Goal: Task Accomplishment & Management: Complete application form

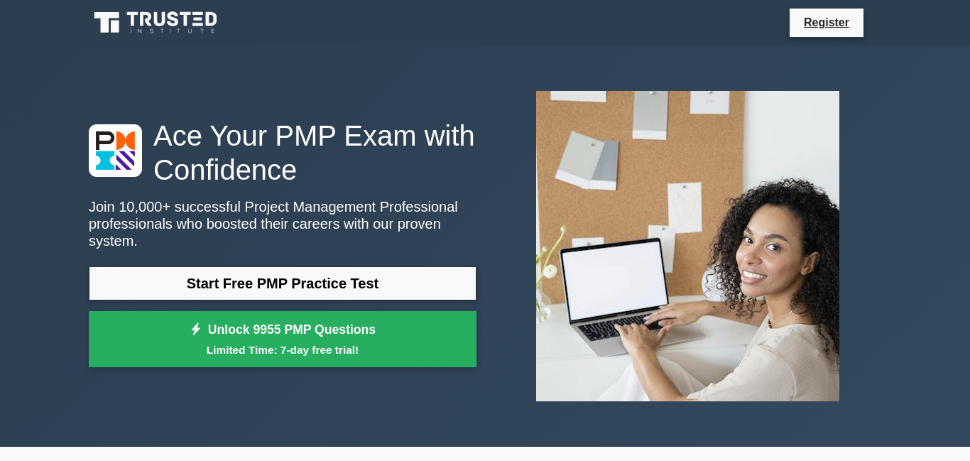
click at [343, 266] on link "Start Free PMP Practice Test" at bounding box center [283, 283] width 388 height 34
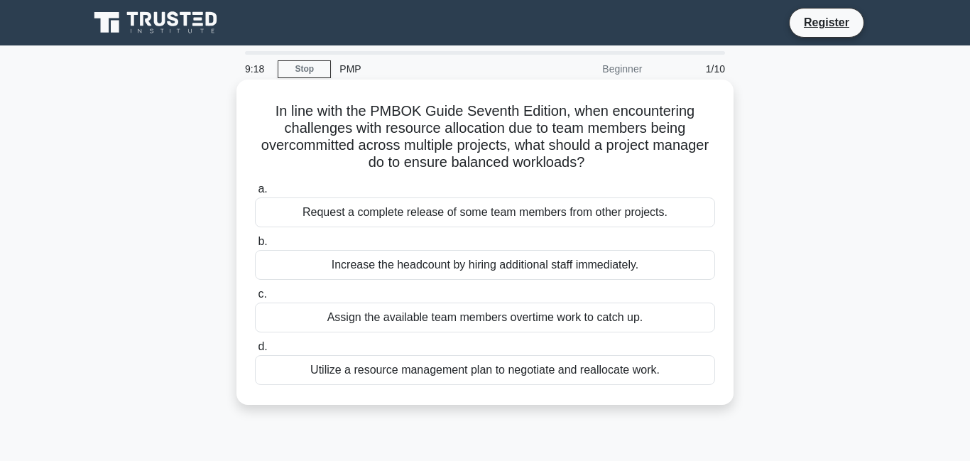
click at [491, 381] on div "Utilize a resource management plan to negotiate and reallocate work." at bounding box center [485, 370] width 460 height 30
click at [318, 367] on div "Utilize a resource management plan to negotiate and reallocate work." at bounding box center [485, 370] width 460 height 30
click at [255, 351] on input "d. Utilize a resource management plan to negotiate and reallocate work." at bounding box center [255, 346] width 0 height 9
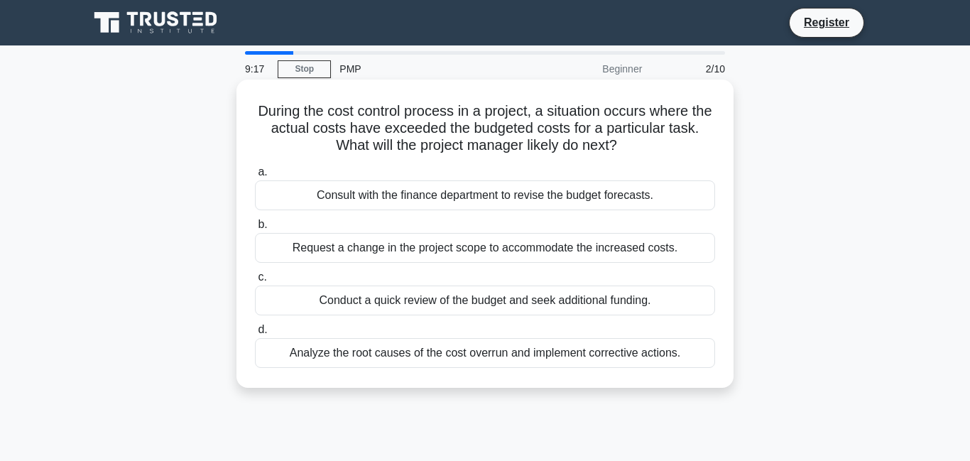
click at [324, 368] on div "a. Consult with the finance department to revise the budget forecasts. b. Reque…" at bounding box center [484, 265] width 477 height 210
click at [408, 359] on div "Analyze the root causes of the cost overrun and implement corrective actions." at bounding box center [485, 353] width 460 height 30
click at [255, 334] on input "d. Analyze the root causes of the cost overrun and implement corrective actions." at bounding box center [255, 329] width 0 height 9
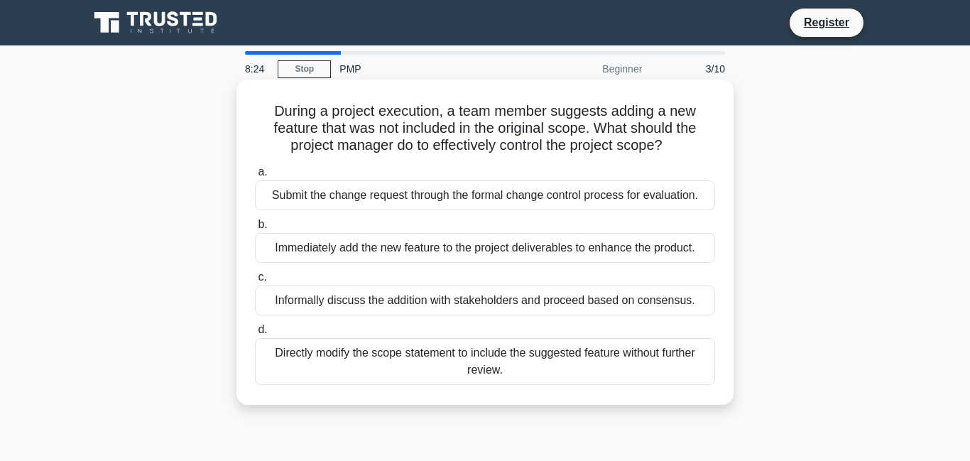
click at [422, 192] on div "Submit the change request through the formal change control process for evaluat…" at bounding box center [485, 195] width 460 height 30
click at [255, 177] on input "a. Submit the change request through the formal change control process for eval…" at bounding box center [255, 172] width 0 height 9
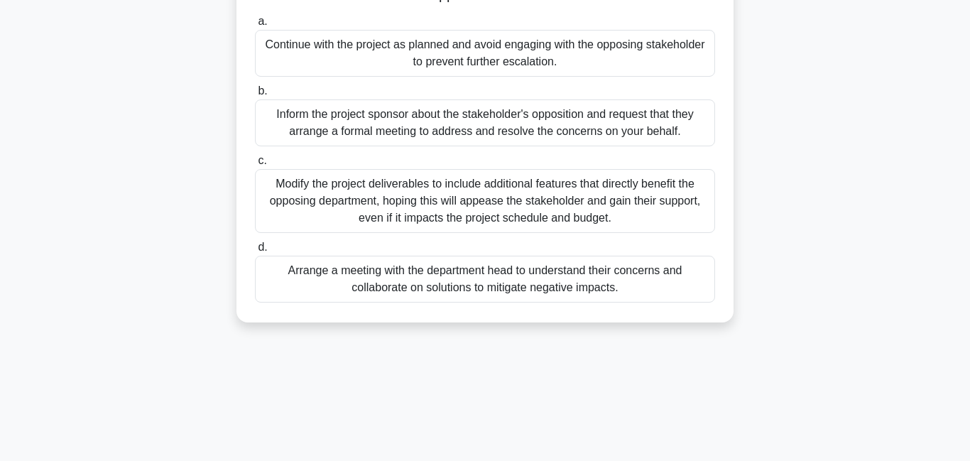
scroll to position [212, 0]
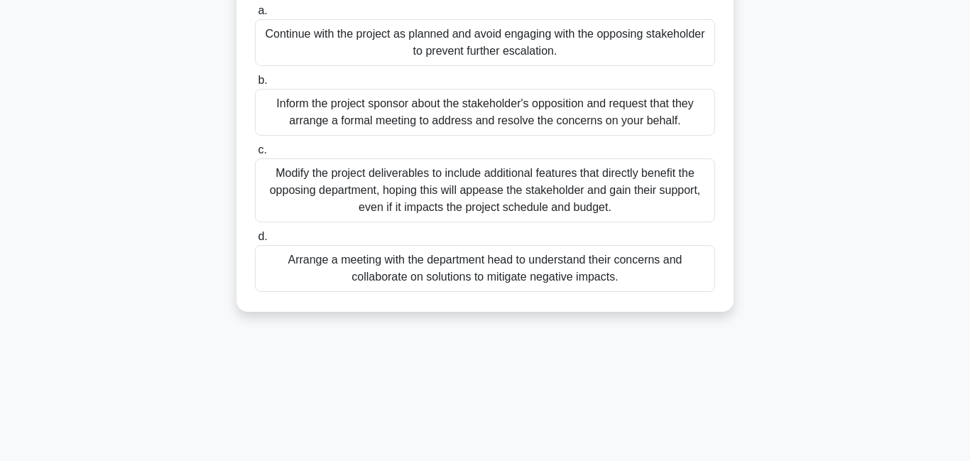
click at [362, 270] on div "Arrange a meeting with the department head to understand their concerns and col…" at bounding box center [485, 268] width 460 height 47
click at [255, 241] on input "d. Arrange a meeting with the department head to understand their concerns and …" at bounding box center [255, 236] width 0 height 9
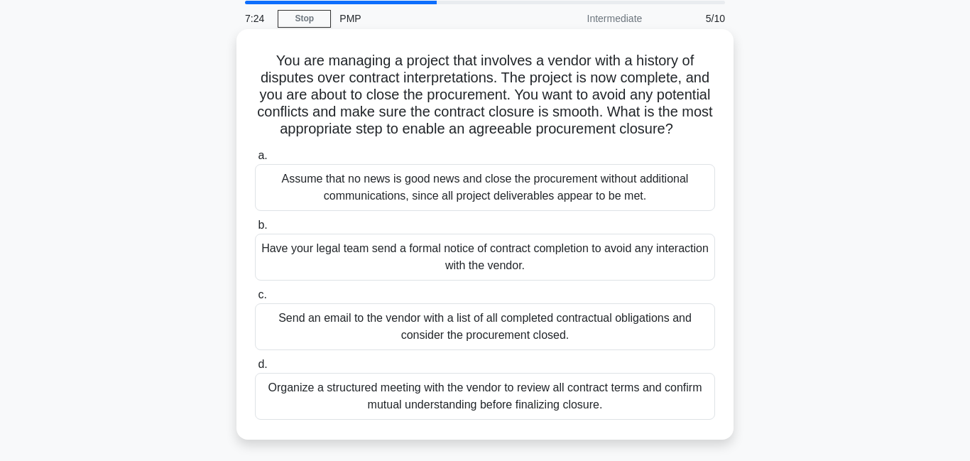
scroll to position [58, 0]
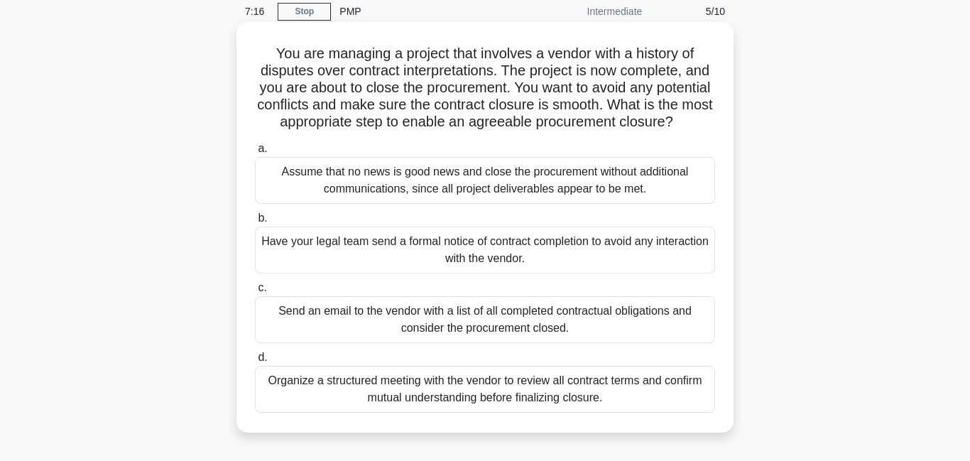
click at [344, 382] on div "Organize a structured meeting with the vendor to review all contract terms and …" at bounding box center [485, 389] width 460 height 47
click at [255, 362] on input "d. Organize a structured meeting with the vendor to review all contract terms a…" at bounding box center [255, 357] width 0 height 9
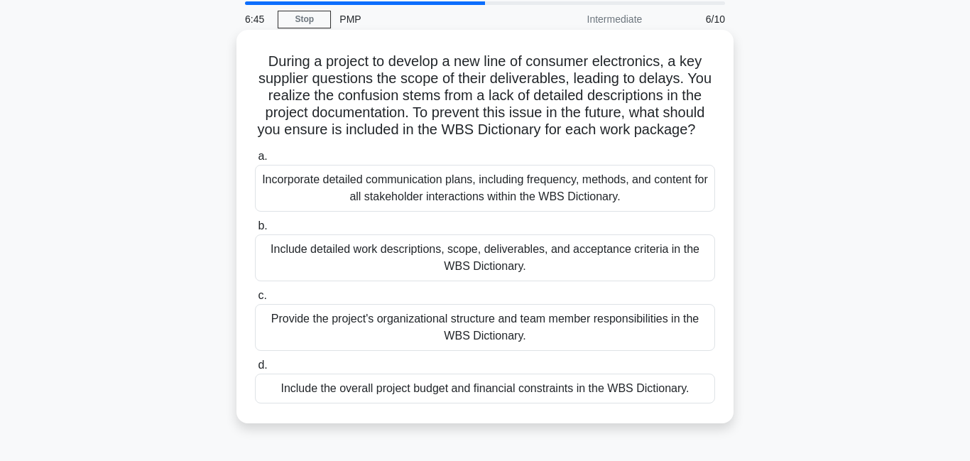
scroll to position [69, 0]
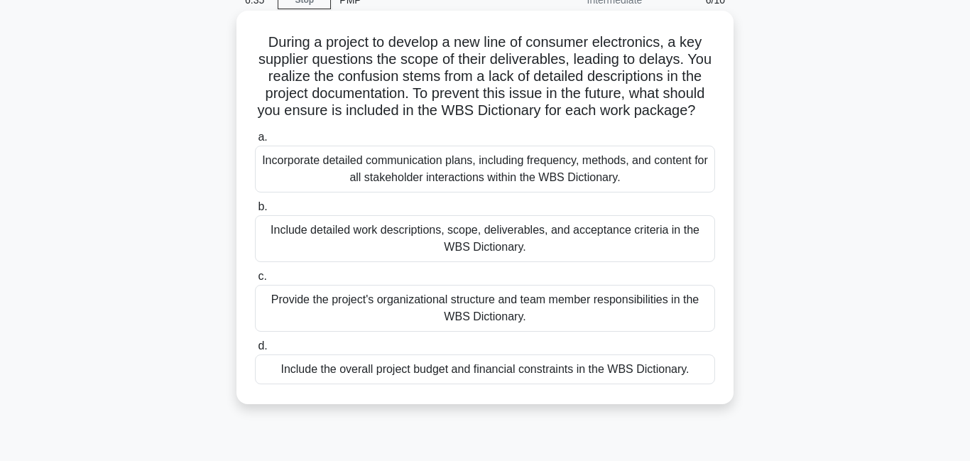
click at [454, 246] on div "Include detailed work descriptions, scope, deliverables, and acceptance criteri…" at bounding box center [485, 238] width 460 height 47
click at [255, 212] on input "b. Include detailed work descriptions, scope, deliverables, and acceptance crit…" at bounding box center [255, 206] width 0 height 9
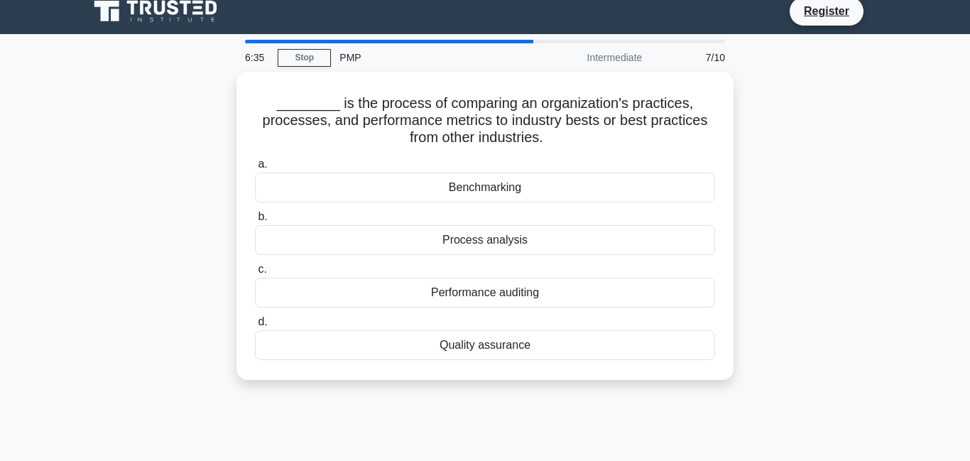
scroll to position [0, 0]
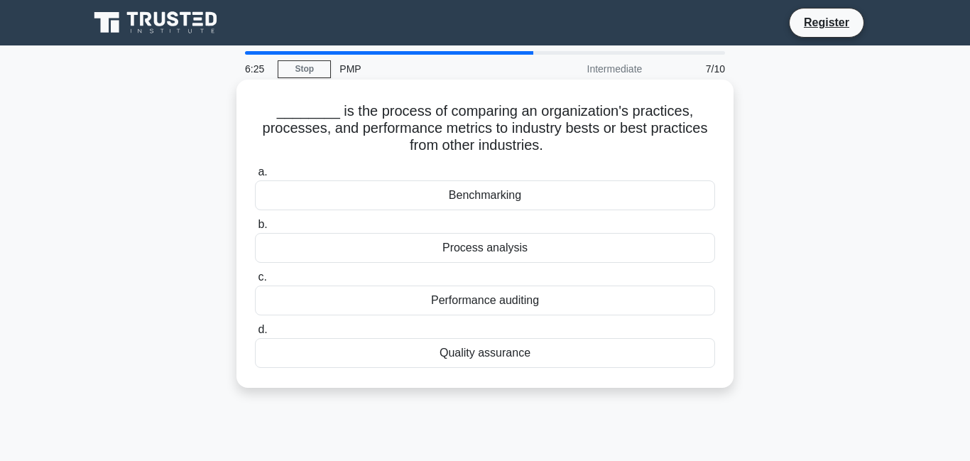
click at [415, 198] on div "Benchmarking" at bounding box center [485, 195] width 460 height 30
click at [255, 177] on input "a. Benchmarking" at bounding box center [255, 172] width 0 height 9
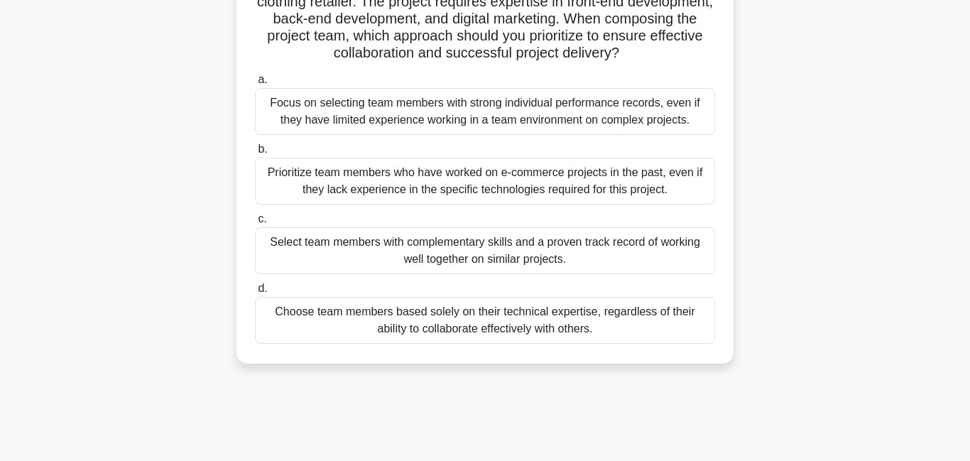
scroll to position [128, 0]
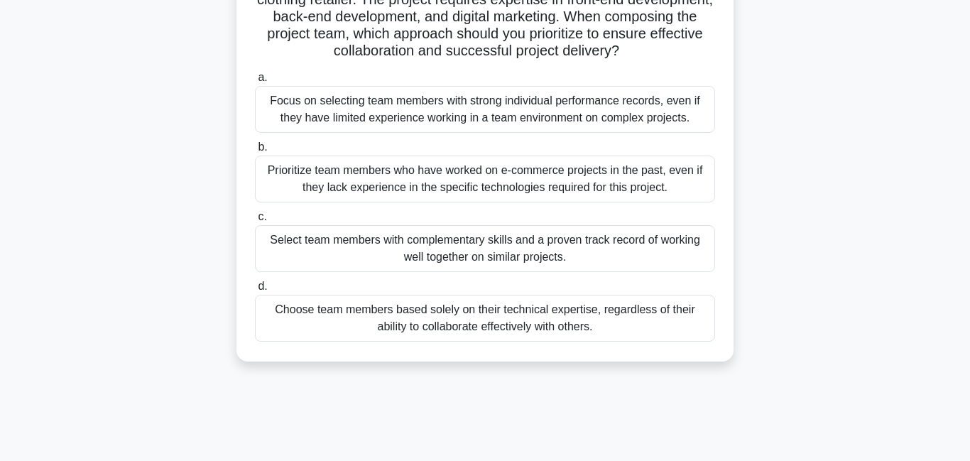
click at [398, 244] on div "Select team members with complementary skills and a proven track record of work…" at bounding box center [485, 248] width 460 height 47
click at [255, 221] on input "c. Select team members with complementary skills and a proven track record of w…" at bounding box center [255, 216] width 0 height 9
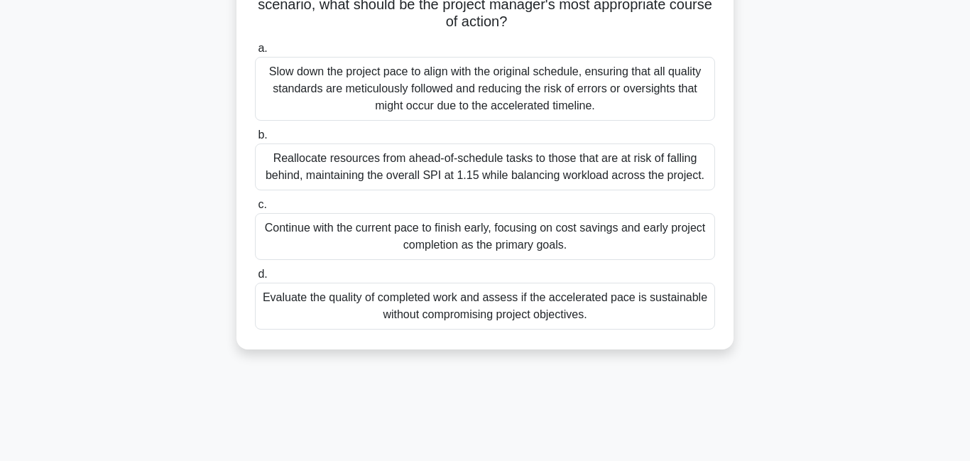
scroll to position [213, 0]
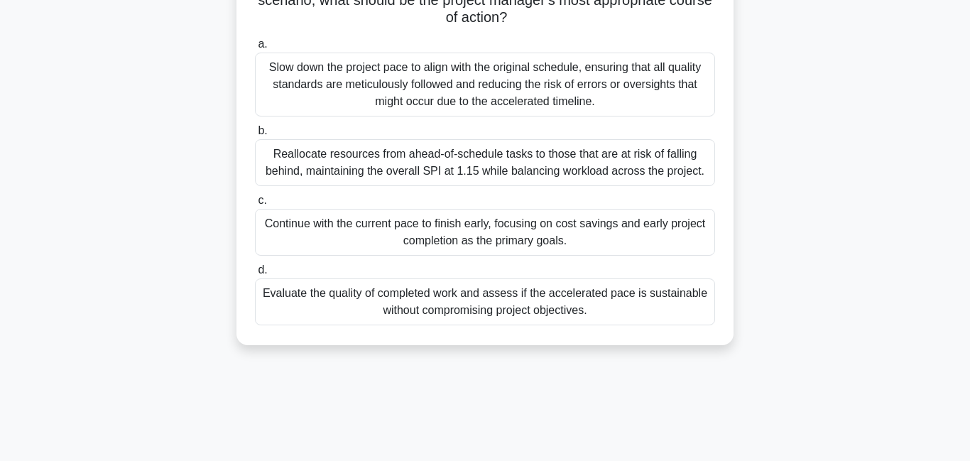
click at [405, 302] on div "Evaluate the quality of completed work and assess if the accelerated pace is su…" at bounding box center [485, 301] width 460 height 47
click at [255, 275] on input "d. Evaluate the quality of completed work and assess if the accelerated pace is…" at bounding box center [255, 270] width 0 height 9
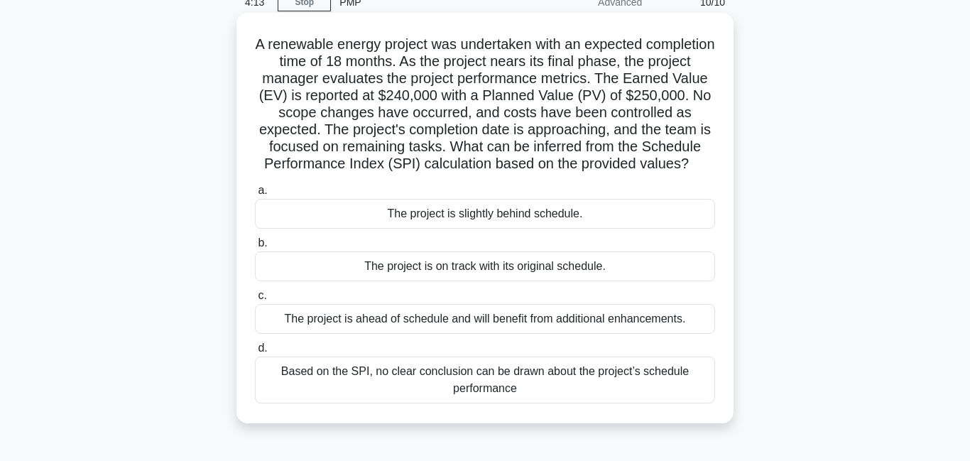
scroll to position [74, 0]
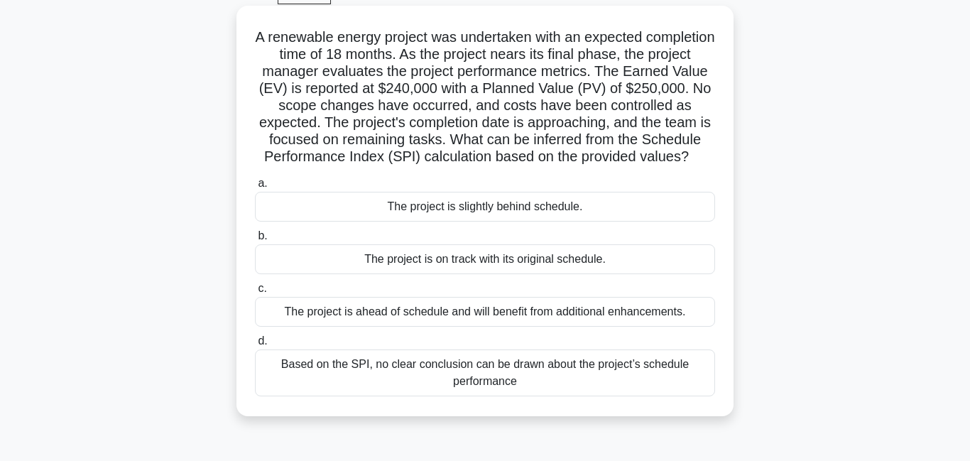
click at [445, 214] on div "The project is slightly behind schedule." at bounding box center [485, 207] width 460 height 30
click at [255, 188] on input "a. The project is slightly behind schedule." at bounding box center [255, 183] width 0 height 9
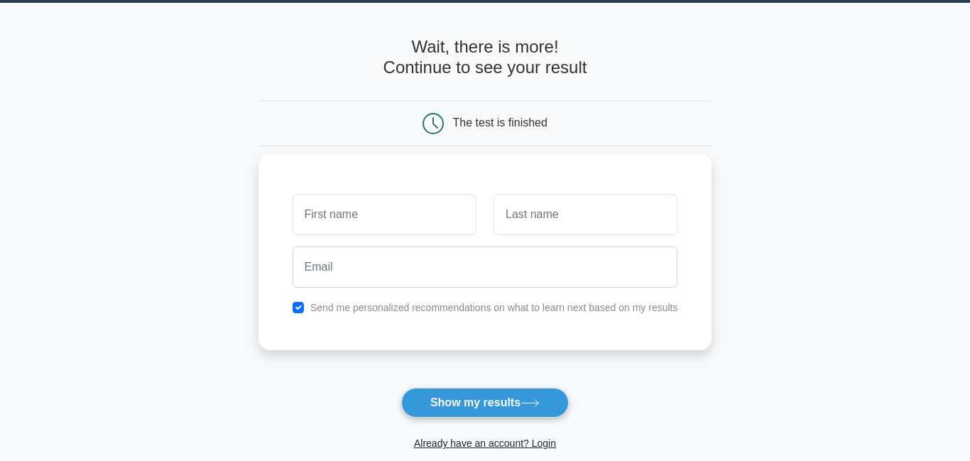
scroll to position [43, 0]
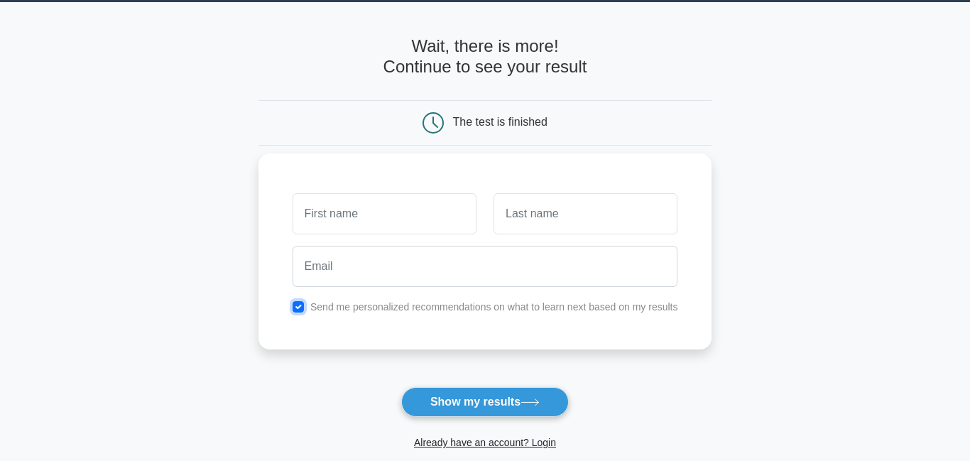
click at [296, 308] on input "checkbox" at bounding box center [297, 306] width 11 height 11
checkbox input "false"
click at [355, 232] on input "text" at bounding box center [384, 213] width 184 height 41
type input "Jocelyn"
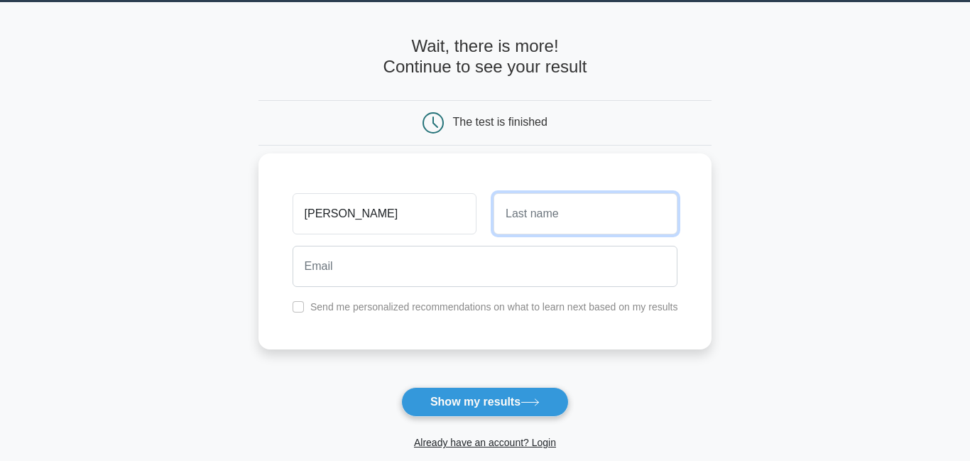
click at [547, 231] on input "text" at bounding box center [585, 213] width 184 height 41
type input "Ebels"
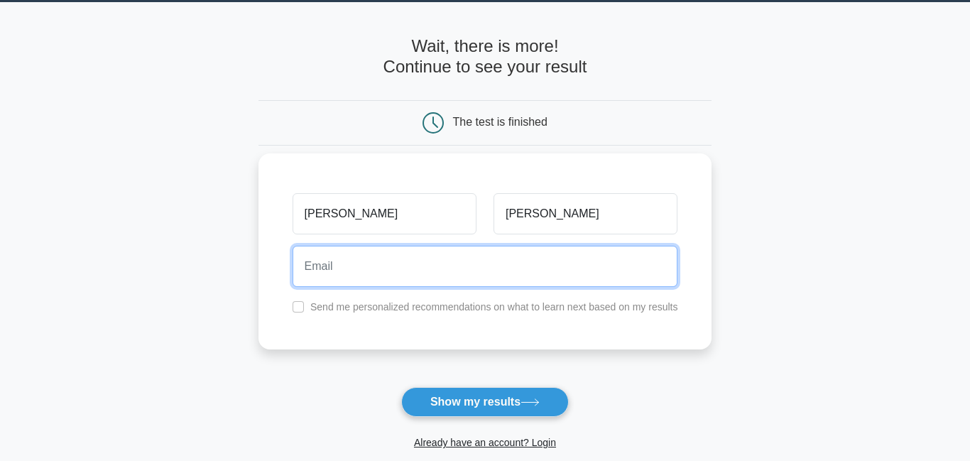
click at [468, 275] on input "email" at bounding box center [484, 266] width 385 height 41
type input "jocelynebels123@gmail.com"
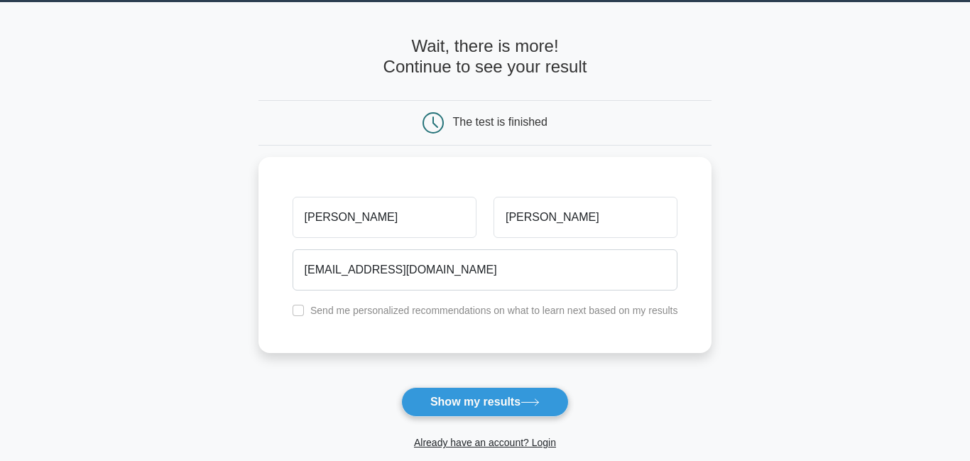
click at [494, 411] on button "Show my results" at bounding box center [485, 402] width 168 height 30
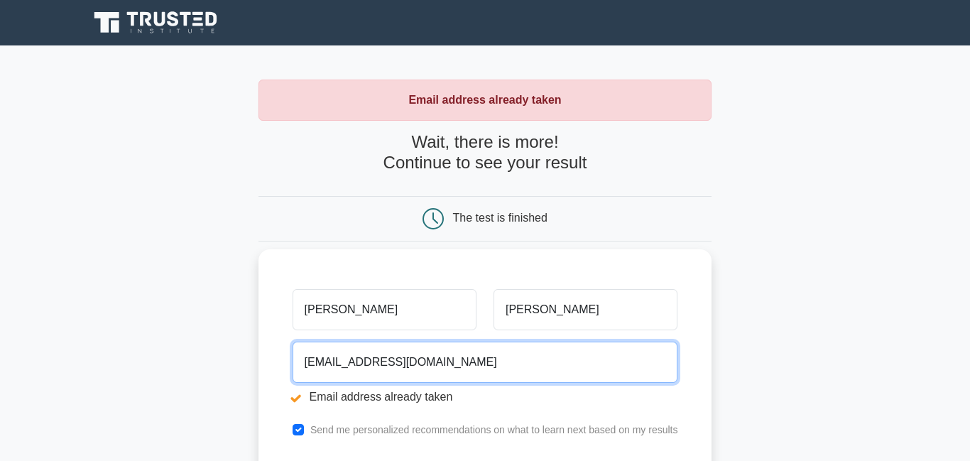
drag, startPoint x: 456, startPoint y: 368, endPoint x: 294, endPoint y: 357, distance: 162.9
click at [294, 357] on input "jocelynebels123@gmail.com" at bounding box center [484, 361] width 385 height 41
type input "ebels.jocelyn@gmail.com"
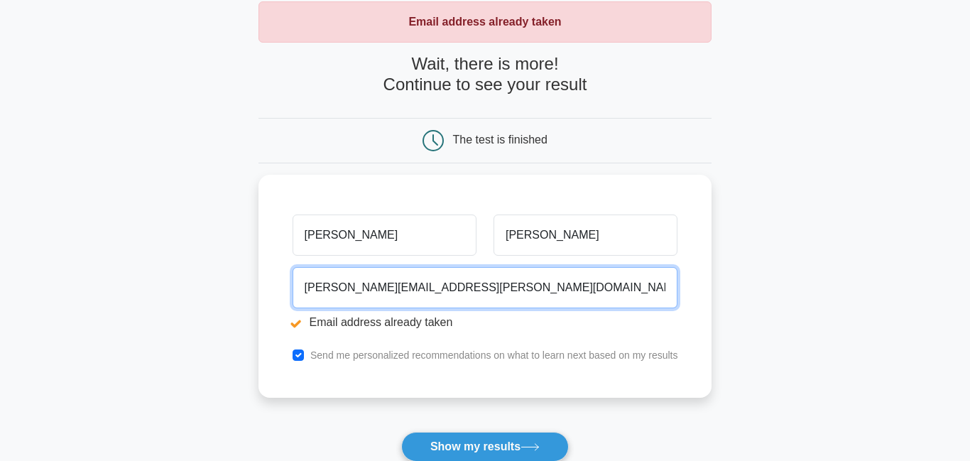
scroll to position [118, 0]
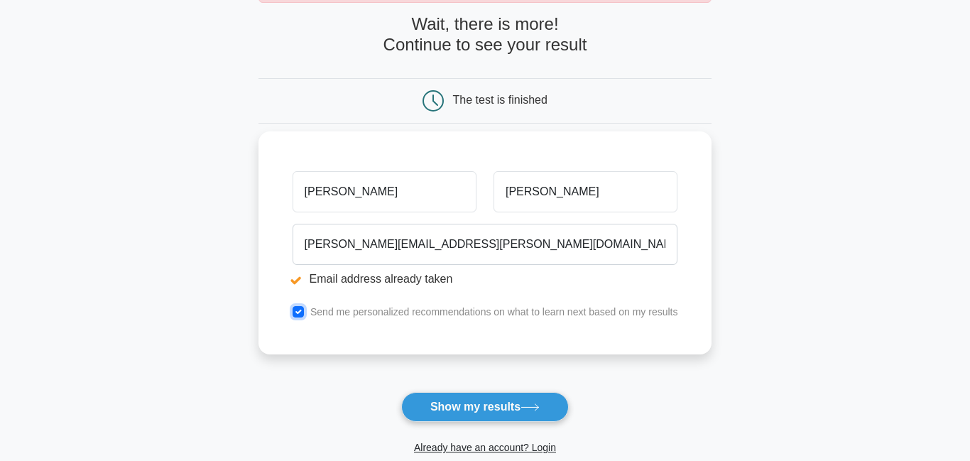
click at [300, 312] on input "checkbox" at bounding box center [297, 311] width 11 height 11
checkbox input "false"
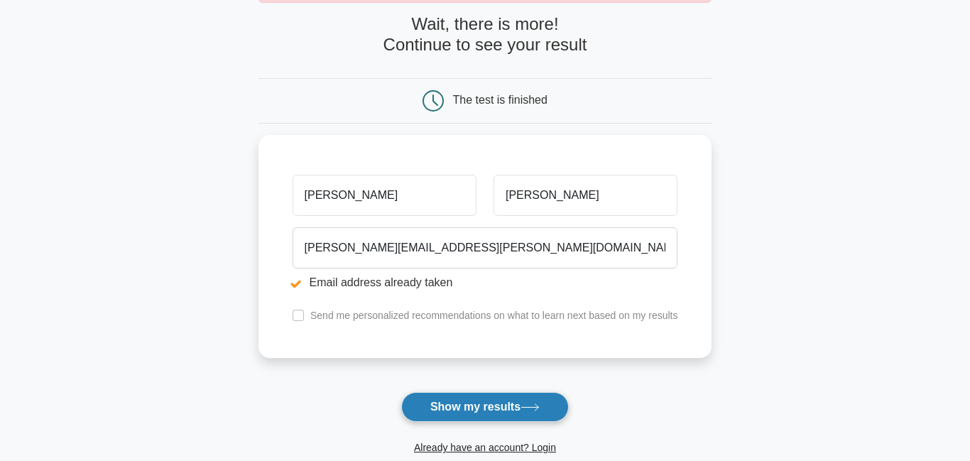
click at [484, 405] on button "Show my results" at bounding box center [485, 407] width 168 height 30
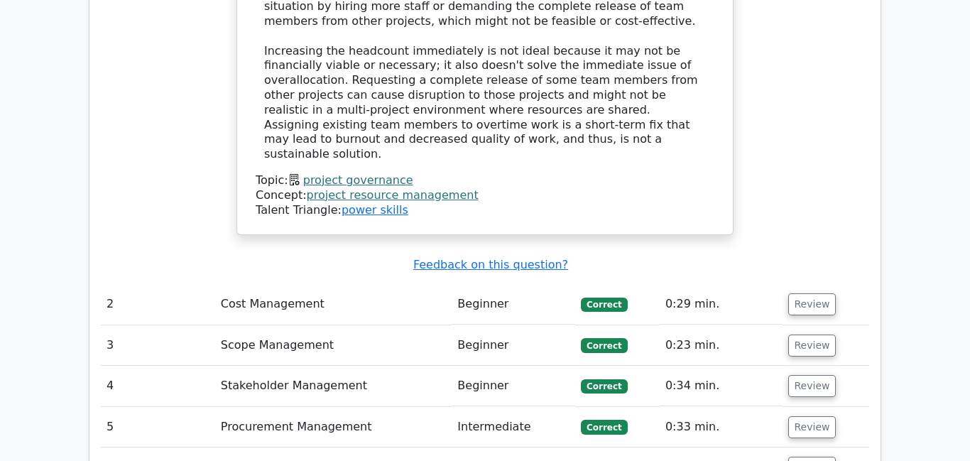
scroll to position [1751, 0]
